Goal: Find specific page/section: Find specific page/section

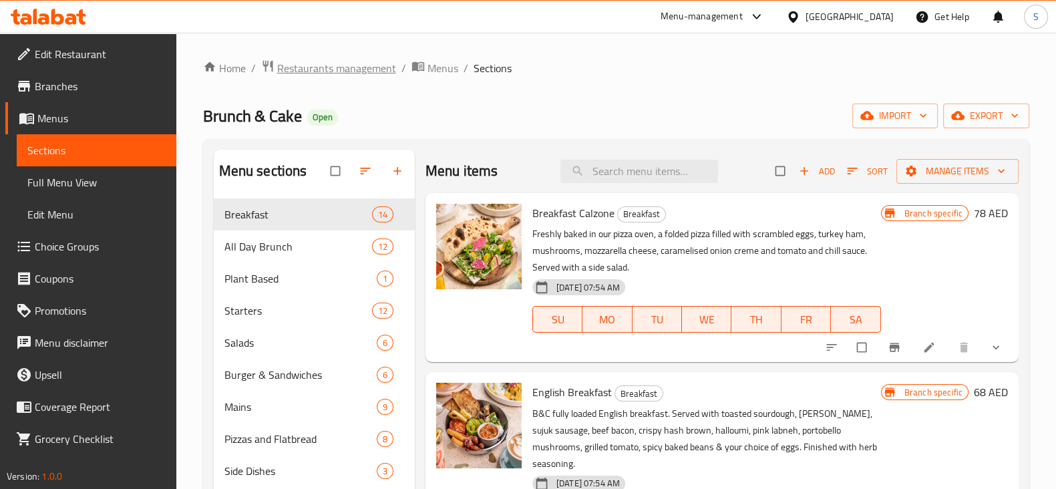
click at [356, 66] on span "Restaurants management" at bounding box center [336, 68] width 119 height 16
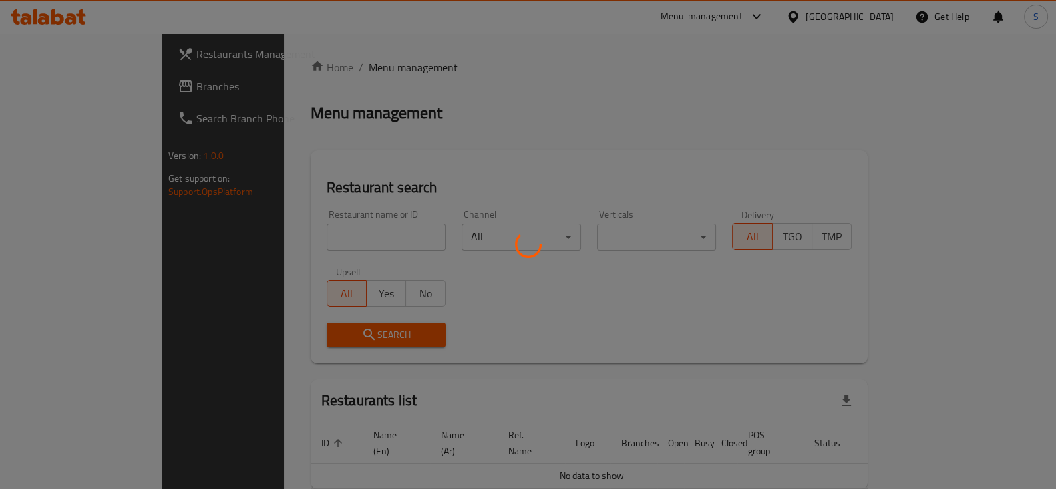
click at [364, 251] on div at bounding box center [528, 244] width 1056 height 489
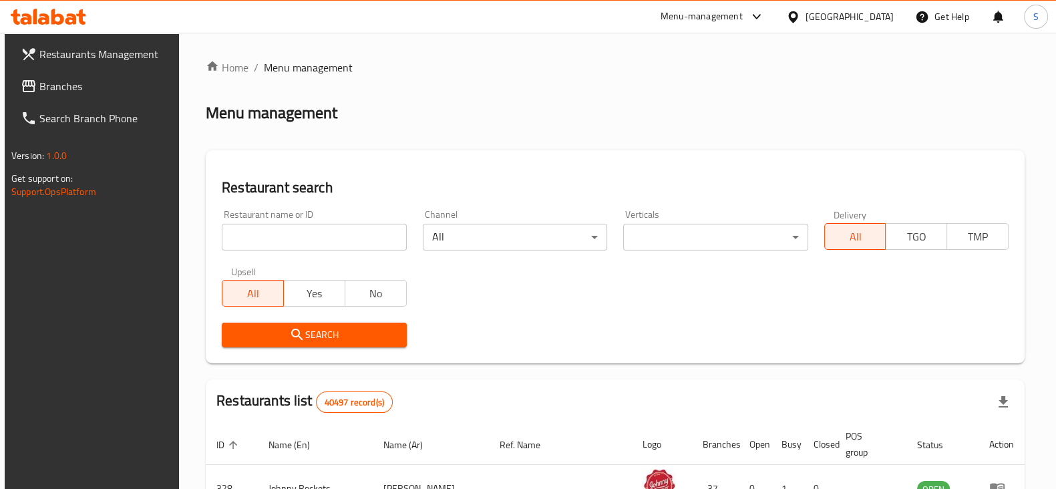
click at [377, 239] on input "search" at bounding box center [314, 237] width 184 height 27
type input "Crispy Chicky"
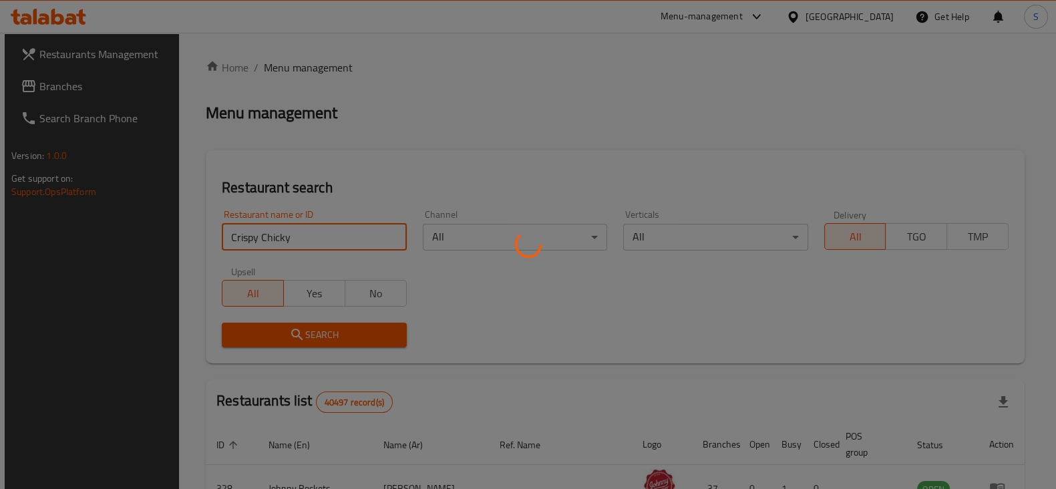
click at [402, 108] on div at bounding box center [528, 244] width 1056 height 489
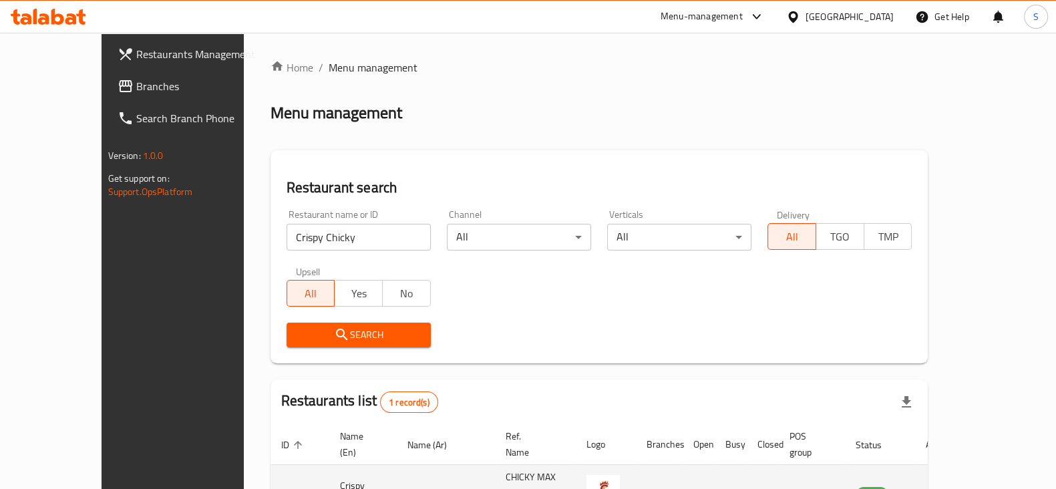
click at [939, 488] on icon "enhanced table" at bounding box center [937, 494] width 5 height 5
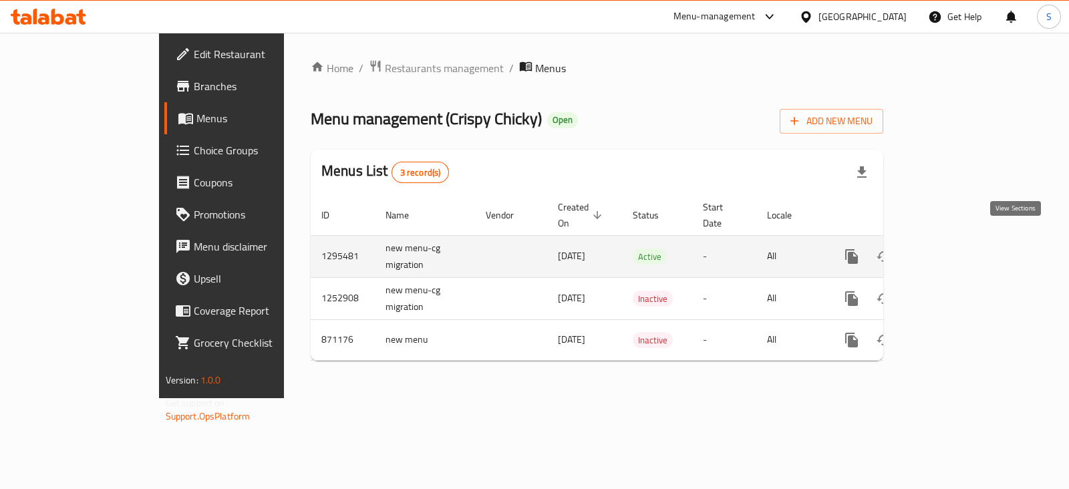
click at [956, 249] on icon "enhanced table" at bounding box center [948, 257] width 16 height 16
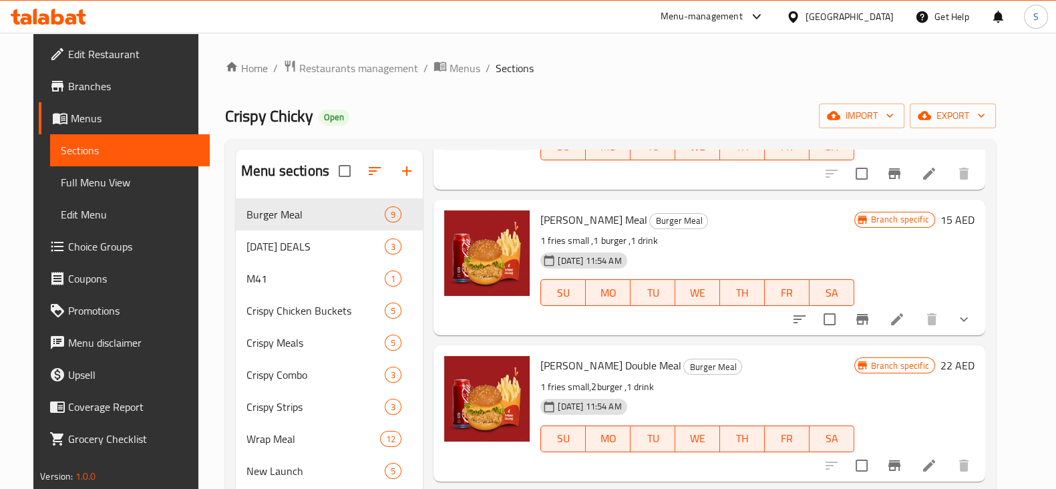
scroll to position [443, 0]
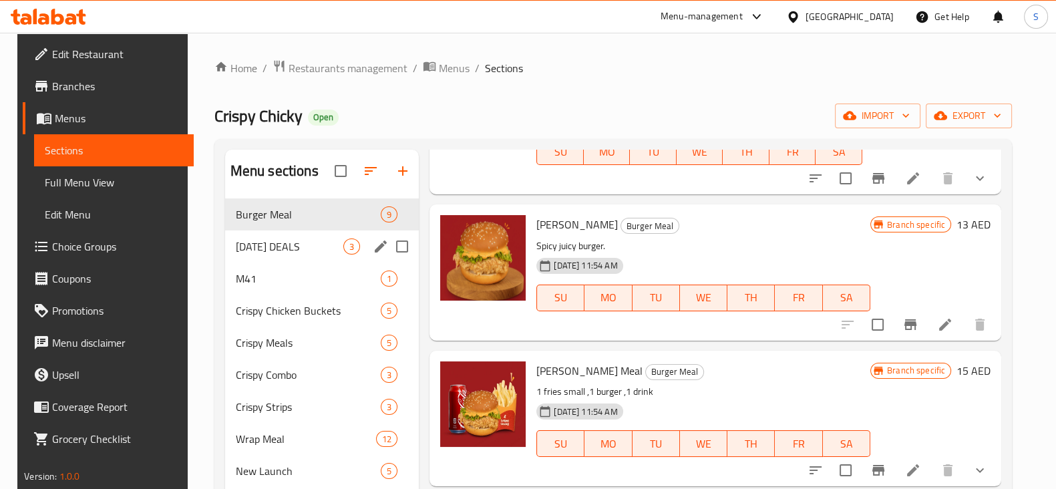
click at [295, 253] on span "[DATE] DEALS" at bounding box center [290, 247] width 108 height 16
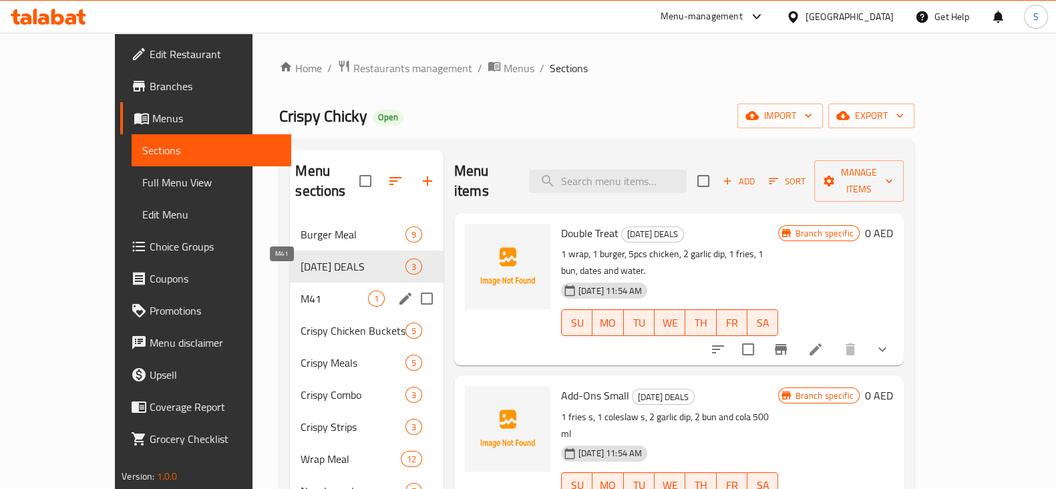
click at [307, 291] on span "M41" at bounding box center [334, 299] width 67 height 16
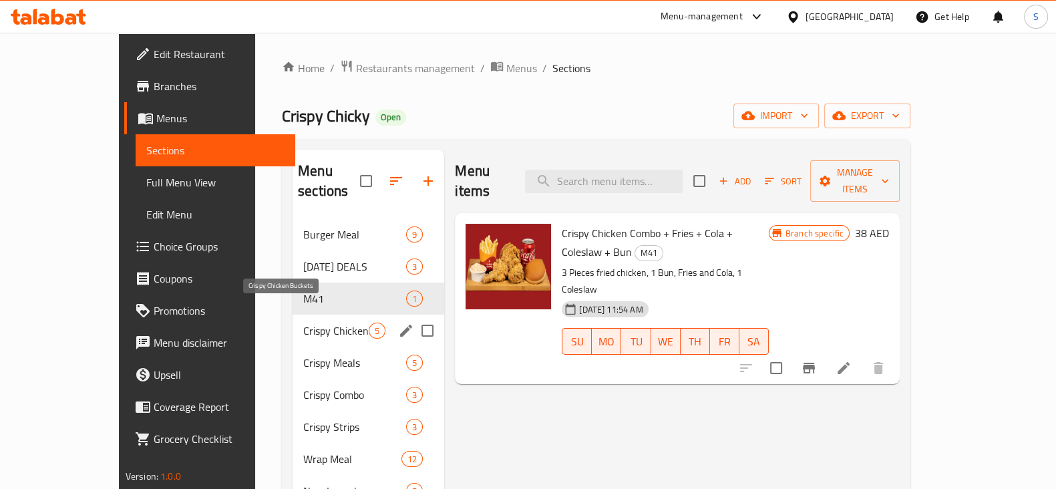
click at [303, 323] on span "Crispy Chicken Buckets" at bounding box center [335, 331] width 65 height 16
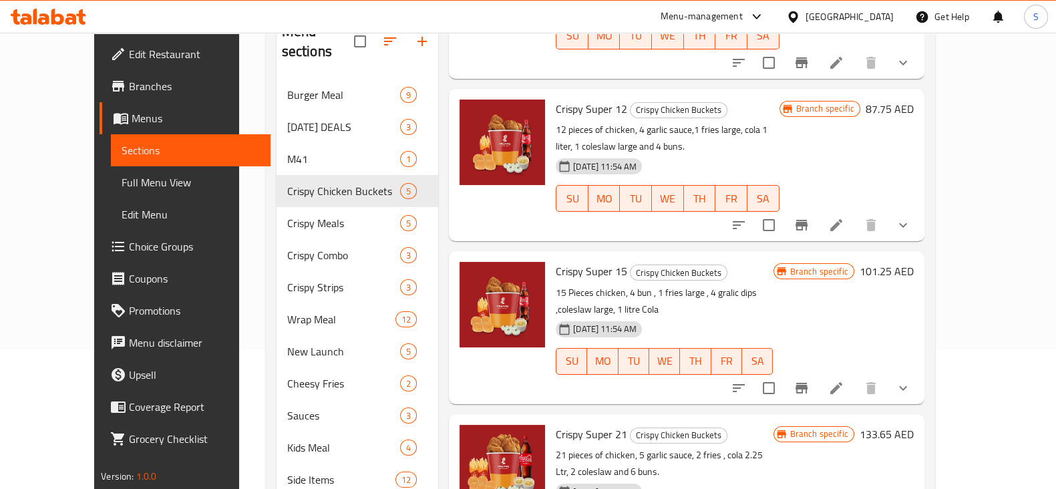
scroll to position [200, 0]
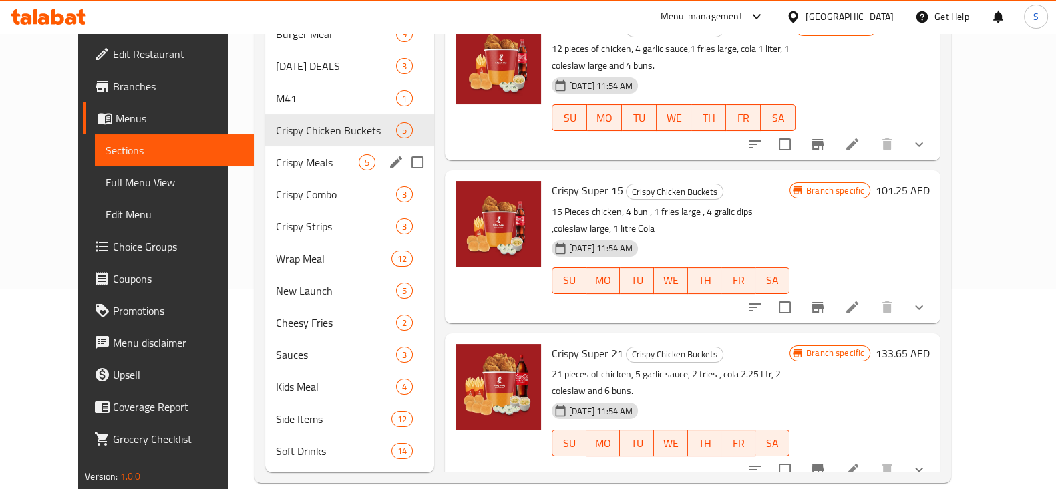
click at [276, 154] on span "Crispy Meals" at bounding box center [317, 162] width 83 height 16
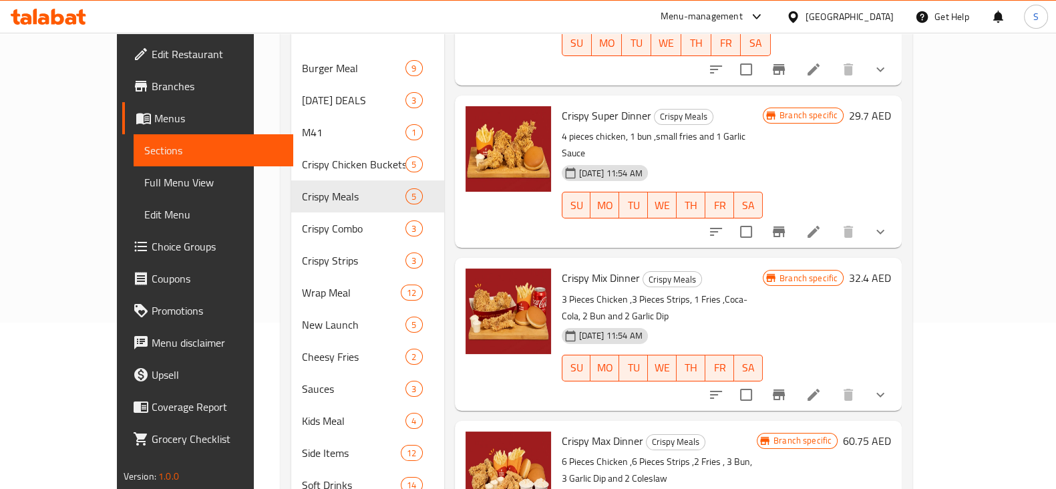
scroll to position [200, 0]
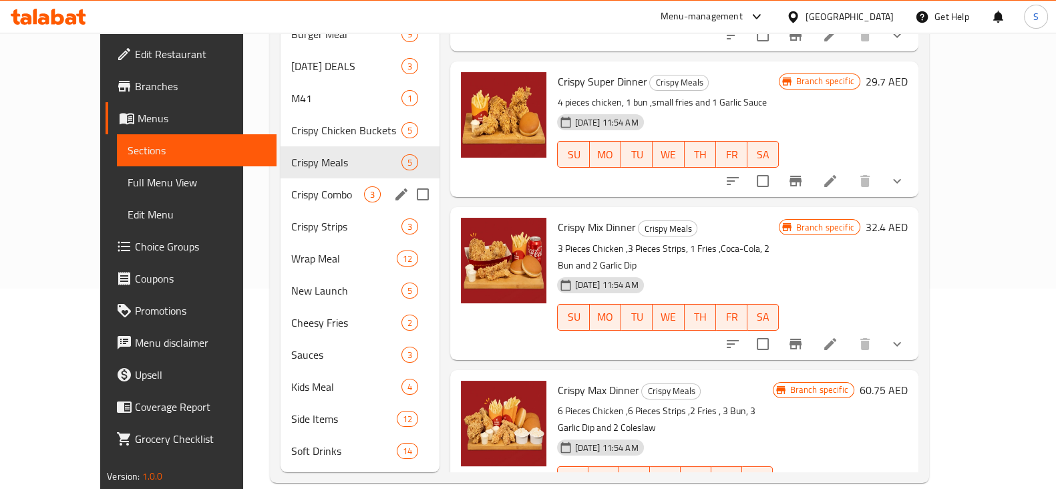
click at [311, 182] on div "Crispy Combo 3" at bounding box center [361, 194] width 160 height 32
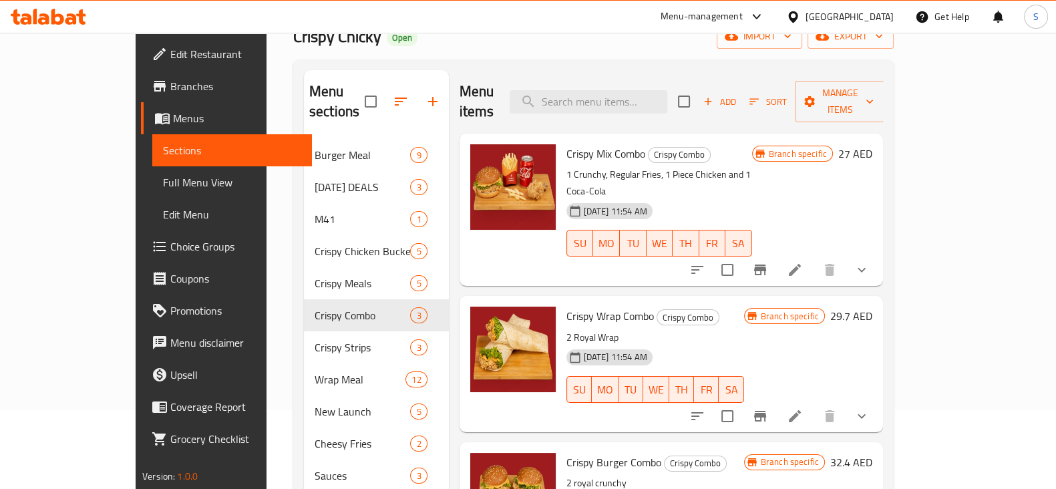
scroll to position [117, 0]
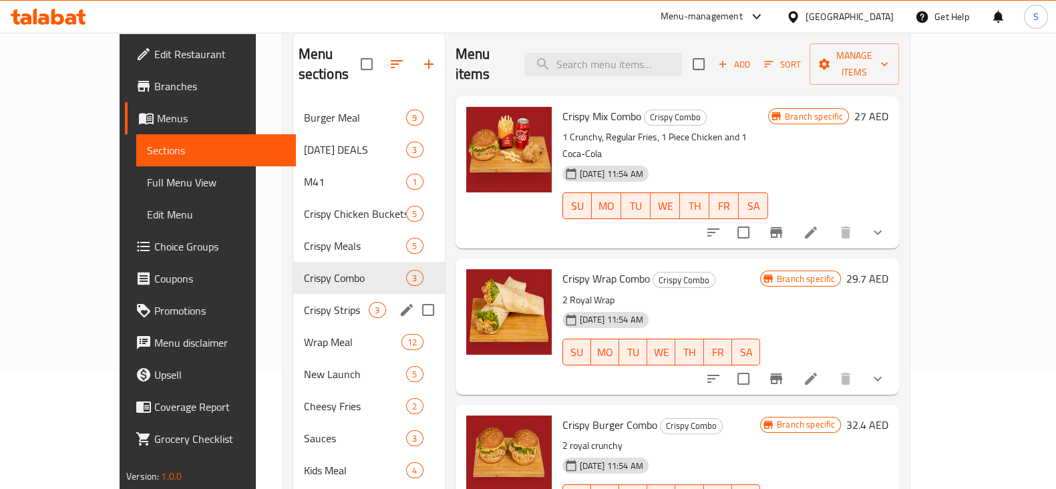
click at [304, 302] on span "Crispy Strips" at bounding box center [336, 310] width 65 height 16
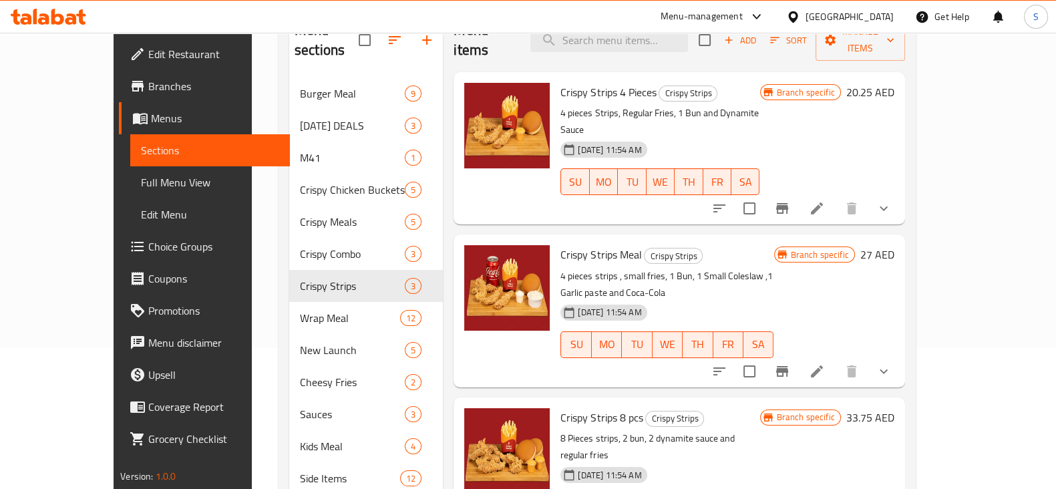
scroll to position [117, 0]
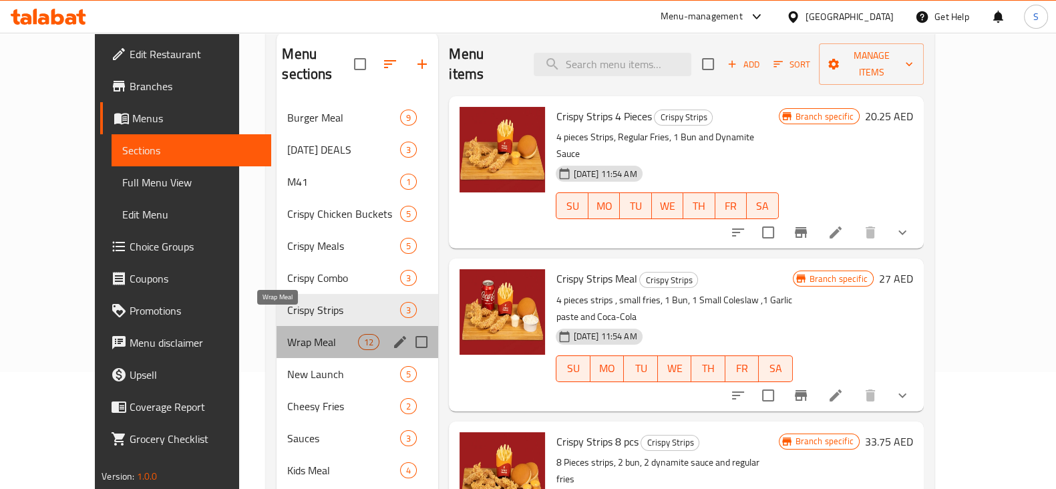
click at [287, 334] on span "Wrap Meal" at bounding box center [322, 342] width 71 height 16
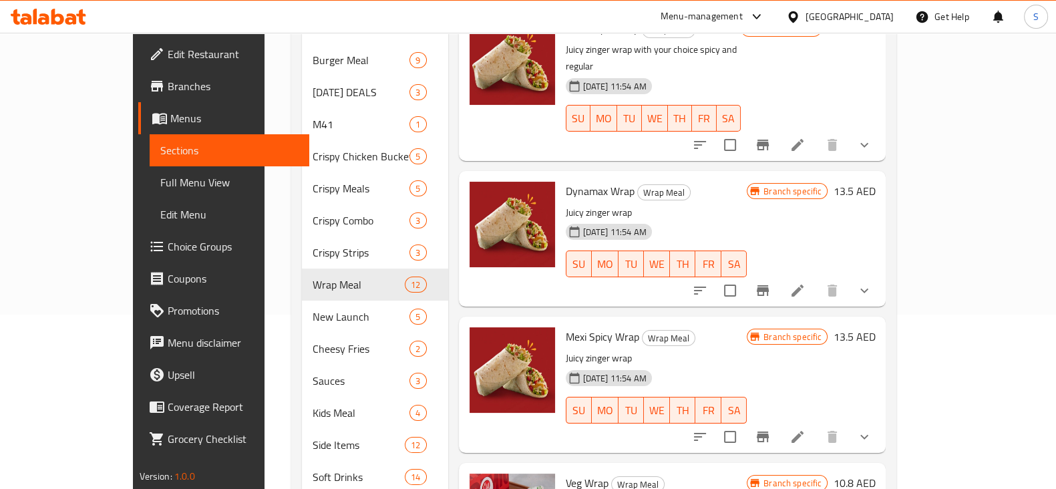
scroll to position [200, 0]
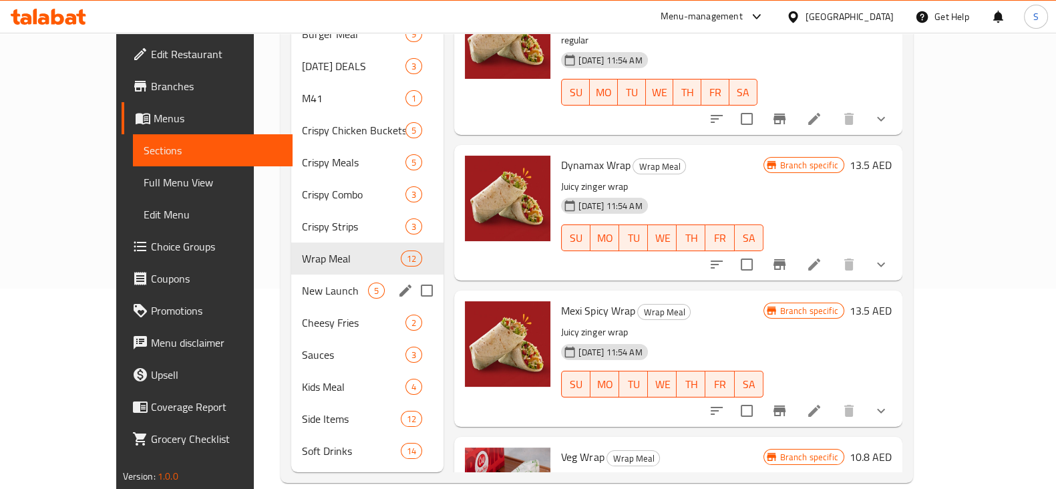
click at [291, 279] on div "New Launch 5" at bounding box center [367, 291] width 153 height 32
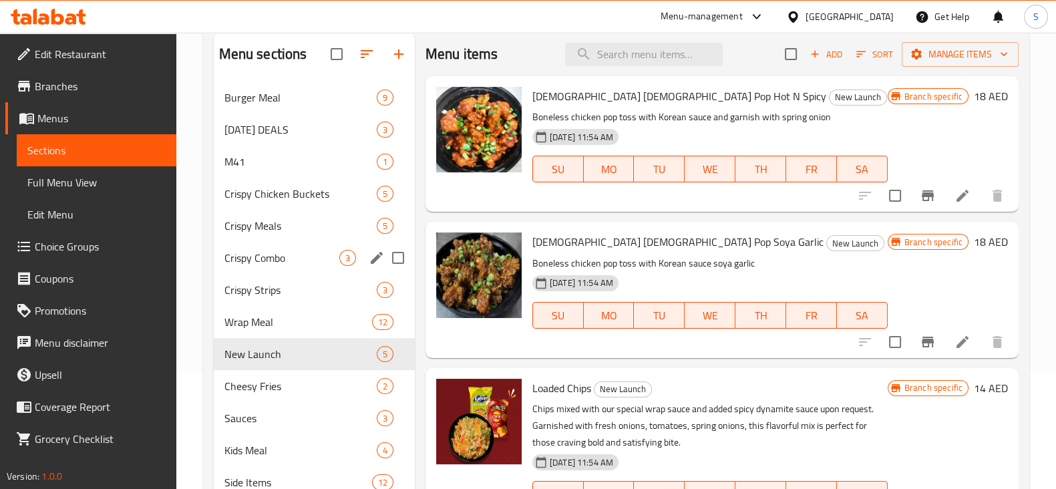
scroll to position [200, 0]
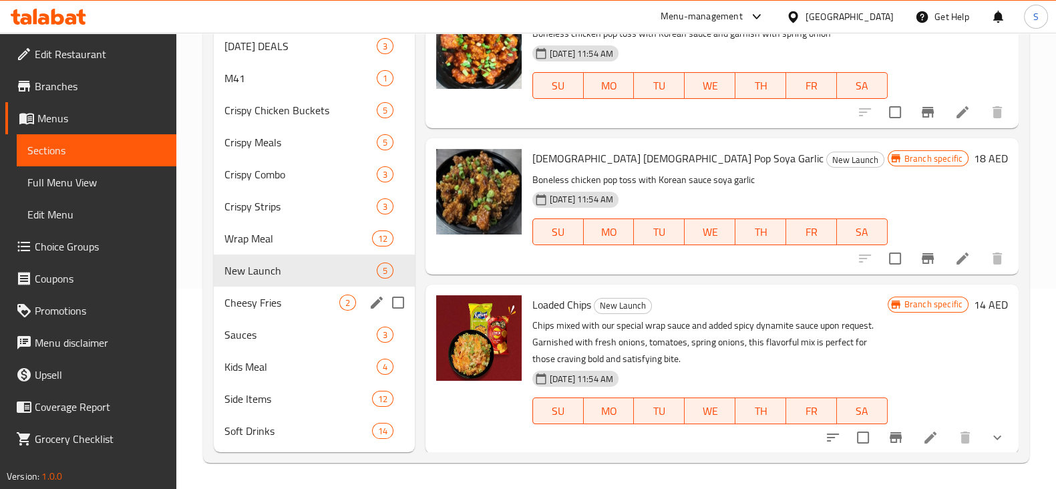
click at [271, 295] on span "Cheesy Fries" at bounding box center [281, 303] width 115 height 16
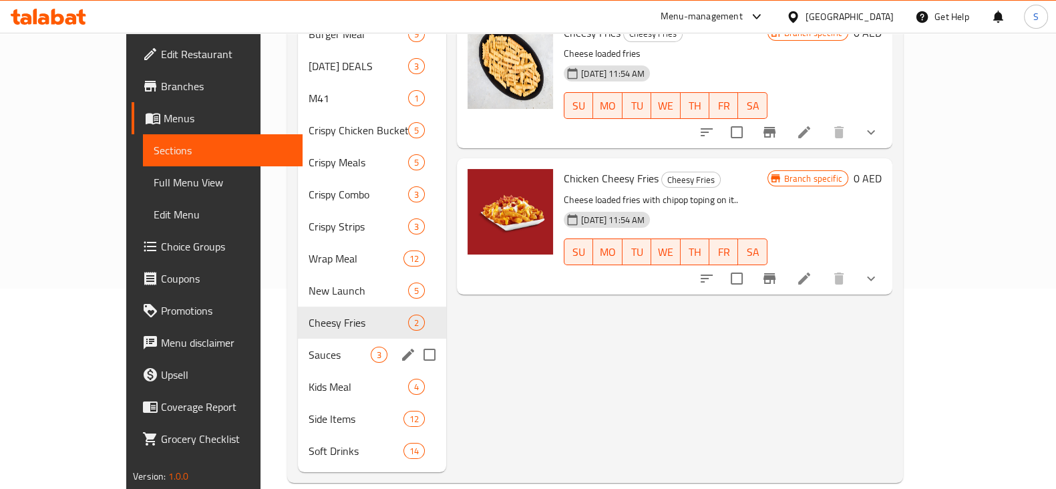
click at [298, 339] on div "Sauces 3" at bounding box center [372, 355] width 149 height 32
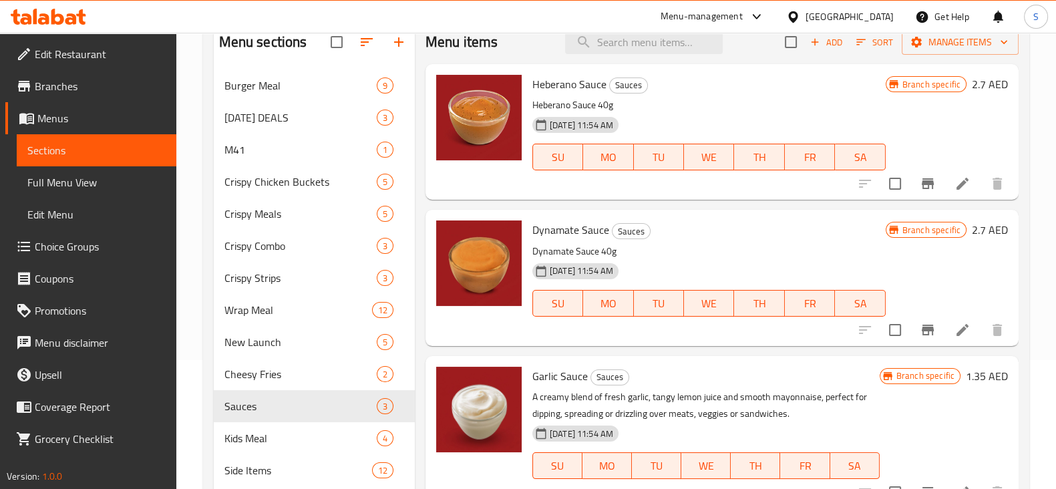
scroll to position [200, 0]
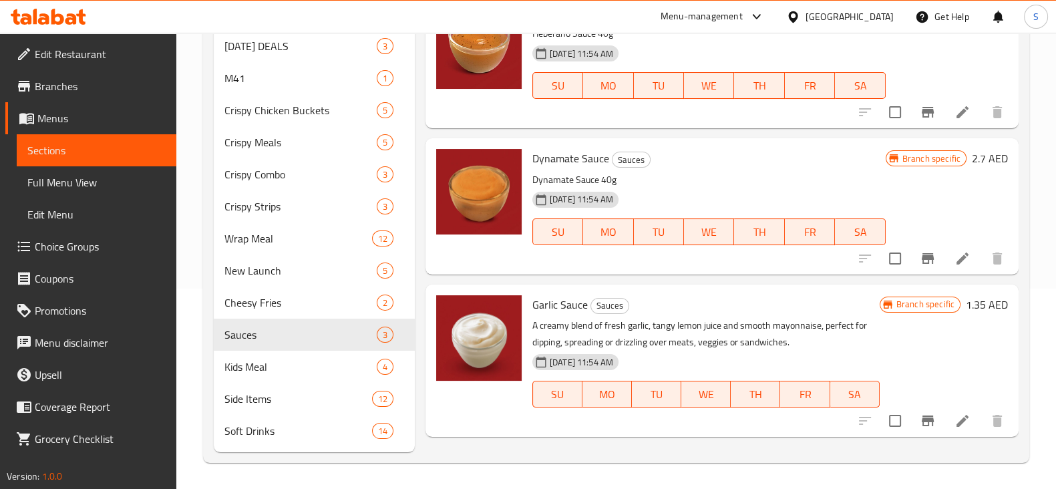
click at [254, 380] on div "Kids Meal 4" at bounding box center [314, 367] width 201 height 32
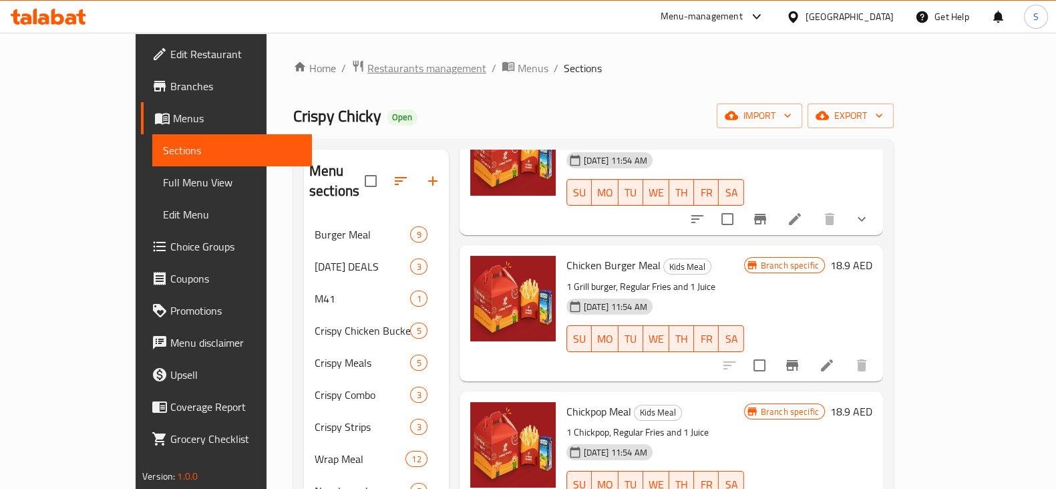
click at [367, 68] on span "Restaurants management" at bounding box center [426, 68] width 119 height 16
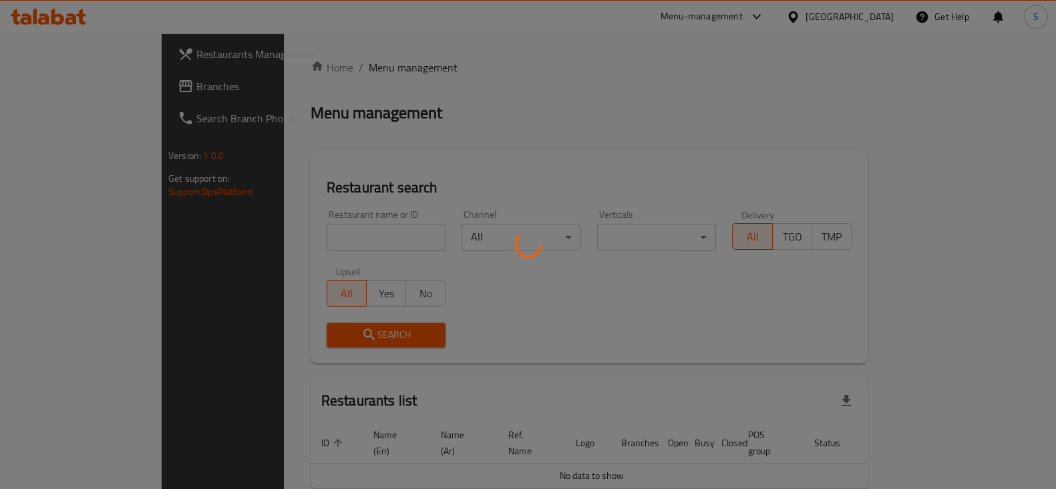
click at [568, 31] on div at bounding box center [528, 244] width 1056 height 489
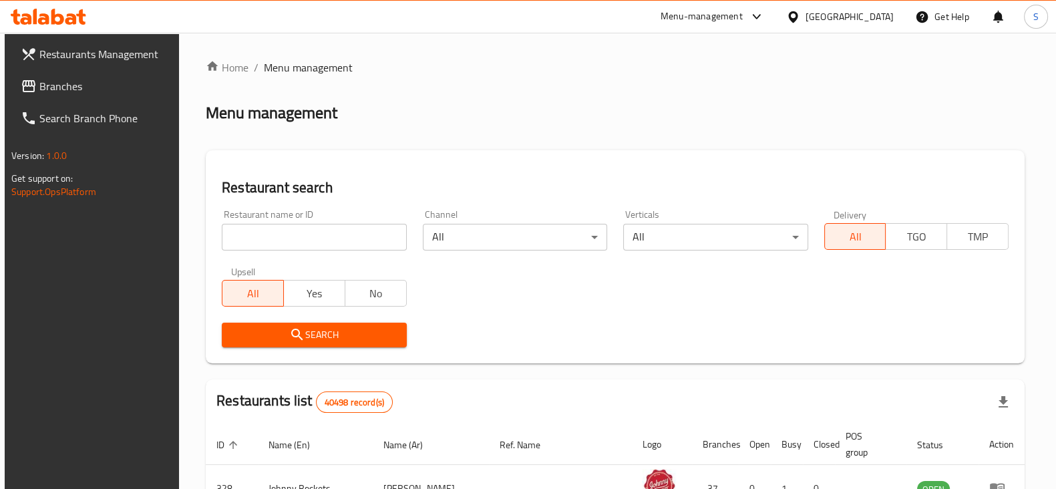
click at [693, 11] on div "Menu-management" at bounding box center [702, 17] width 82 height 16
click at [603, 158] on div "Restaurant-Management" at bounding box center [630, 147] width 126 height 31
